Goal: Task Accomplishment & Management: Use online tool/utility

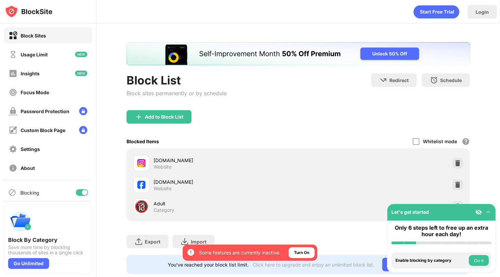
click at [83, 189] on div "Blocking" at bounding box center [48, 193] width 88 height 16
click at [84, 194] on div at bounding box center [84, 192] width 5 height 5
drag, startPoint x: 85, startPoint y: 190, endPoint x: 90, endPoint y: 179, distance: 12.4
click at [85, 190] on div at bounding box center [82, 192] width 12 height 7
